Goal: Navigation & Orientation: Find specific page/section

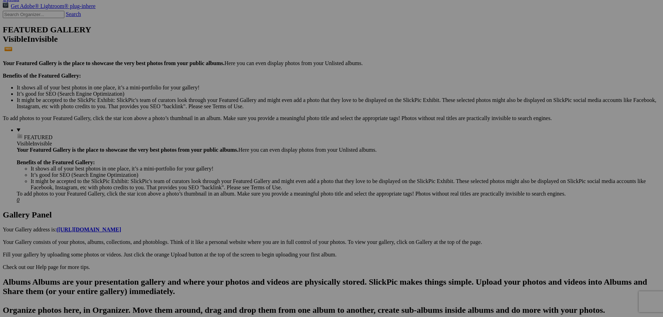
scroll to position [163, 0]
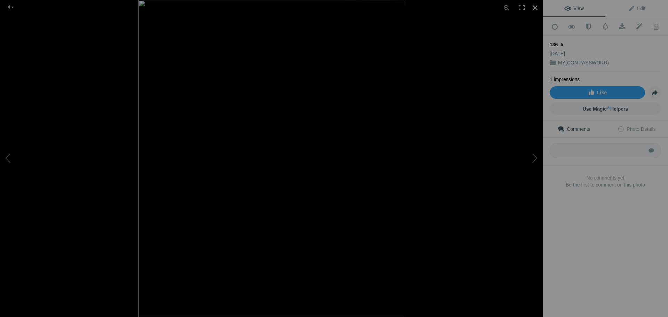
click at [536, 7] on div at bounding box center [534, 7] width 15 height 15
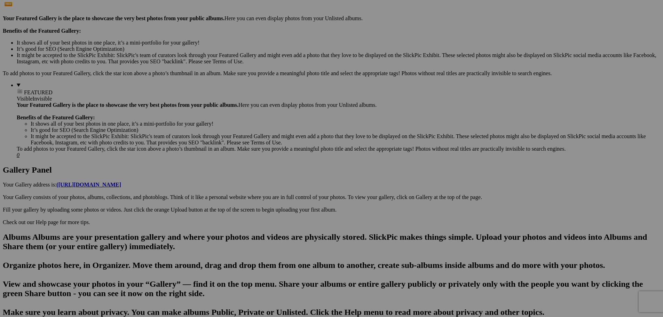
scroll to position [0, 0]
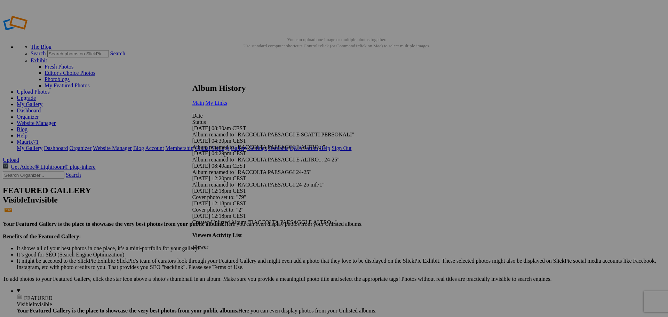
click at [227, 100] on link "My Links" at bounding box center [216, 103] width 22 height 6
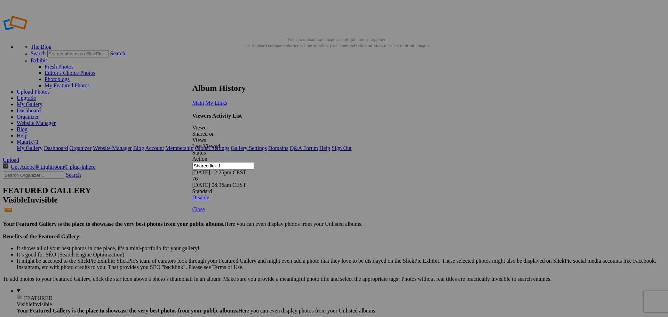
click at [192, 77] on link at bounding box center [192, 77] width 0 height 0
